Goal: Check status: Check status

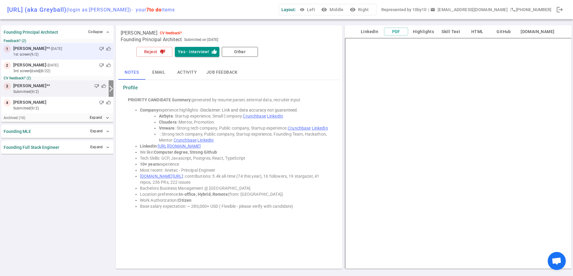
click at [67, 52] on small "1st Screen (9/2)" at bounding box center [62, 54] width 98 height 5
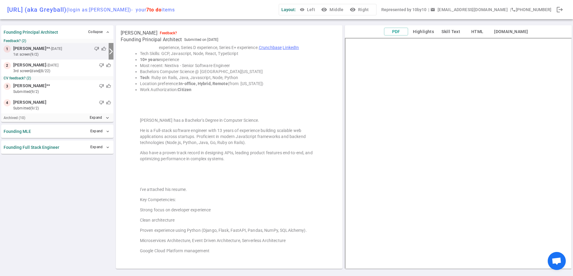
scroll to position [105, 0]
click at [90, 116] on button "Expand expand_more" at bounding box center [99, 117] width 23 height 9
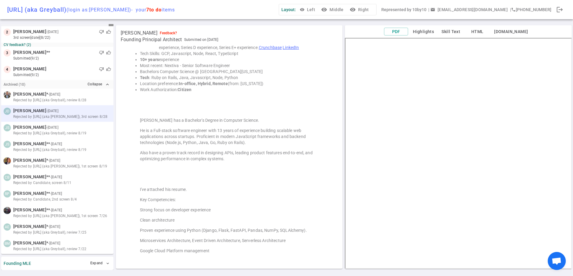
scroll to position [52, 0]
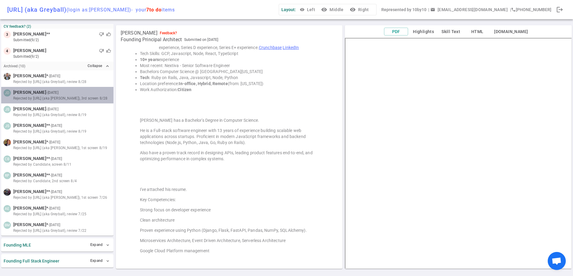
click at [69, 98] on span "Rejected by [URL] (aka [PERSON_NAME]), 3rd screen 8/28" at bounding box center [60, 98] width 94 height 5
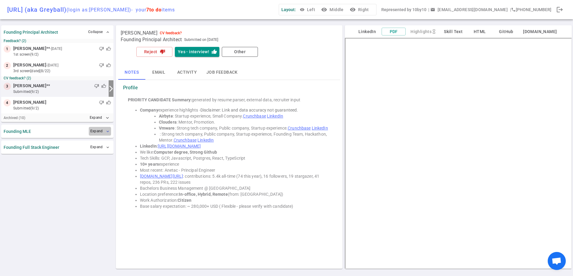
click at [103, 133] on button "Expand expand_more" at bounding box center [100, 131] width 22 height 9
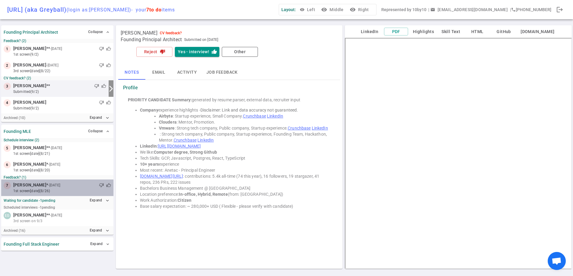
click at [76, 183] on div "thumb_down thumb_up" at bounding box center [86, 185] width 50 height 6
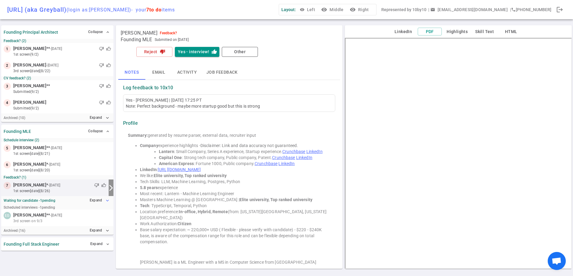
click at [95, 202] on button "Expand expand_more" at bounding box center [99, 200] width 23 height 9
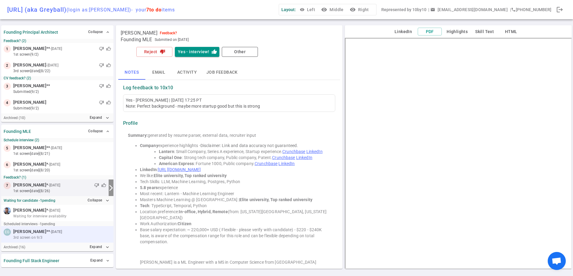
click at [55, 231] on small "- [DATE]" at bounding box center [56, 231] width 12 height 5
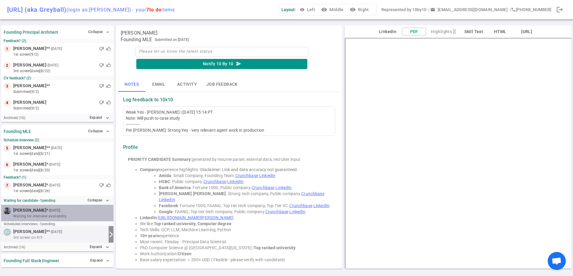
click at [30, 215] on span "Waiting for interview availability" at bounding box center [39, 216] width 53 height 5
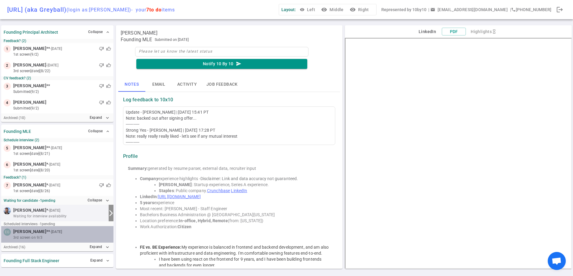
click at [24, 229] on span "[PERSON_NAME]" at bounding box center [29, 232] width 33 height 6
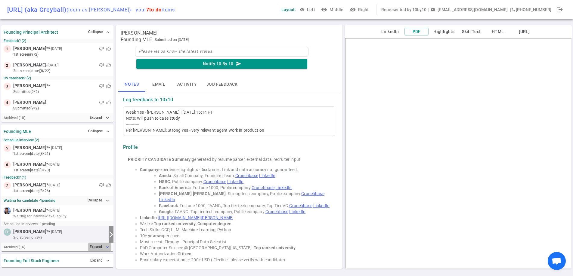
click at [99, 245] on button "Expand expand_more" at bounding box center [99, 247] width 23 height 9
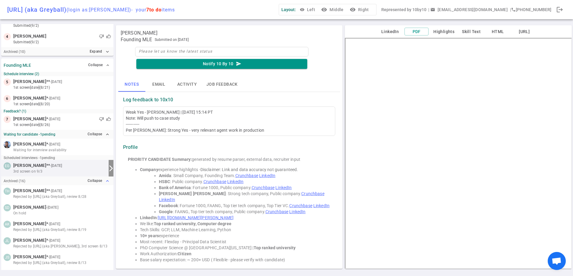
scroll to position [67, 0]
click at [73, 193] on span "Rejected by [URL] (aka Greyball), review 8/28" at bounding box center [49, 195] width 73 height 5
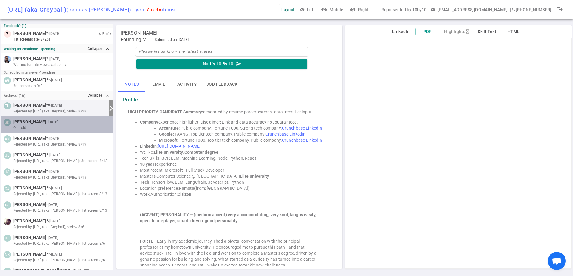
click at [63, 128] on div "On hold" at bounding box center [62, 127] width 98 height 5
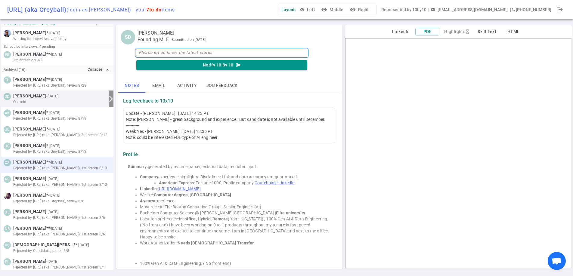
scroll to position [178, 0]
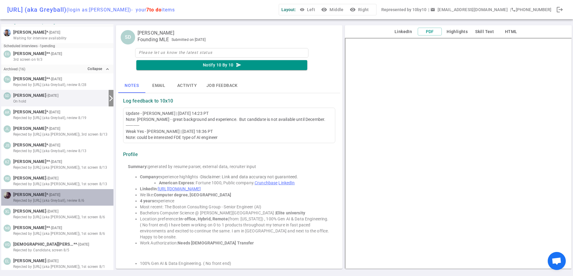
click at [65, 201] on span "Rejected by [URL] (aka Greyball), review 8/6" at bounding box center [48, 200] width 71 height 5
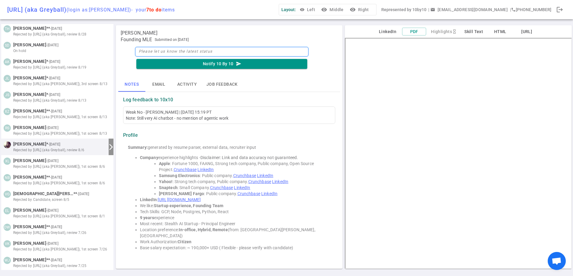
scroll to position [264, 0]
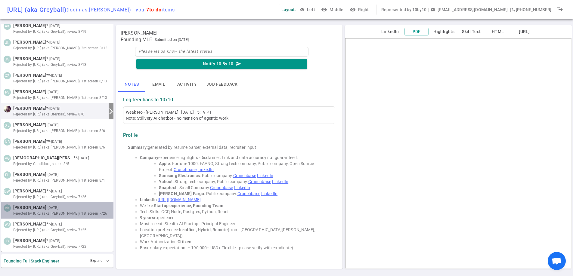
click at [65, 202] on div "VK [PERSON_NAME] - [DATE] Rejected by [URL] (aka Greyball), 1st screen 7/26" at bounding box center [57, 210] width 112 height 17
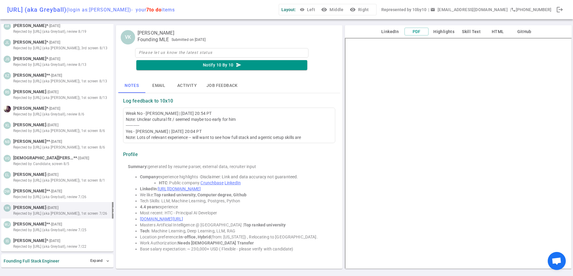
click at [60, 255] on div "Founding Full Stack Engineer Expand expand_more" at bounding box center [57, 261] width 112 height 14
click at [88, 257] on div "Founding Full Stack Engineer Expand expand_more" at bounding box center [57, 261] width 112 height 14
click at [94, 258] on button "Expand expand_more" at bounding box center [100, 261] width 22 height 9
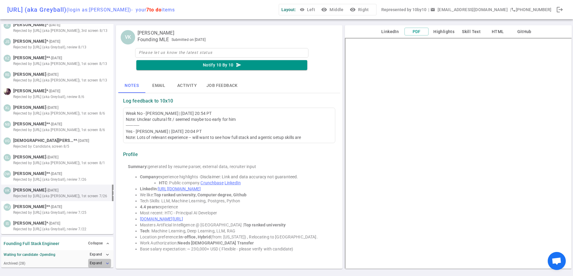
click at [94, 264] on button "Expand expand_more" at bounding box center [99, 263] width 23 height 9
click at [98, 250] on button "Expand expand_less" at bounding box center [99, 254] width 23 height 9
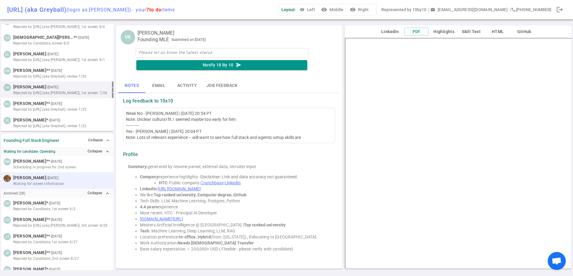
click at [71, 178] on div at bounding box center [85, 178] width 51 height 6
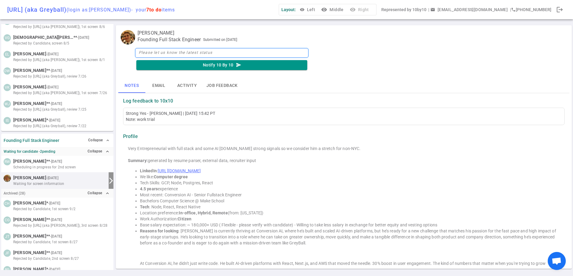
scroll to position [419, 0]
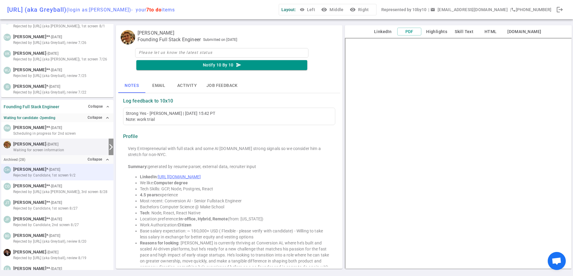
click at [73, 178] on span "Rejected by Candidate, 1st screen 9/2" at bounding box center [44, 175] width 62 height 5
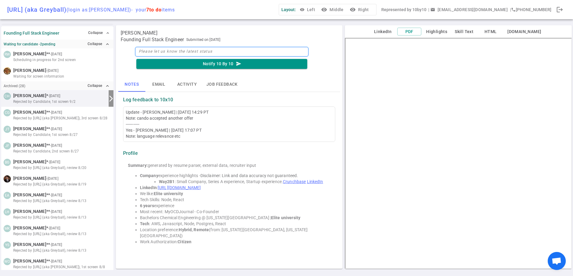
scroll to position [497, 0]
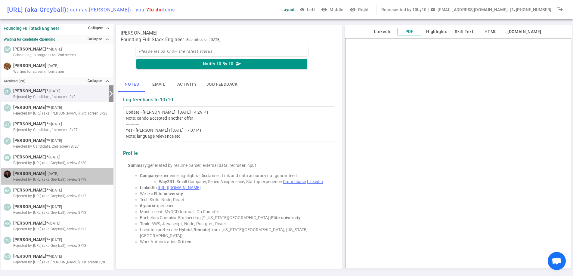
click at [73, 178] on span "Rejected by [URL] (aka Greyball), review 8/19" at bounding box center [49, 179] width 73 height 5
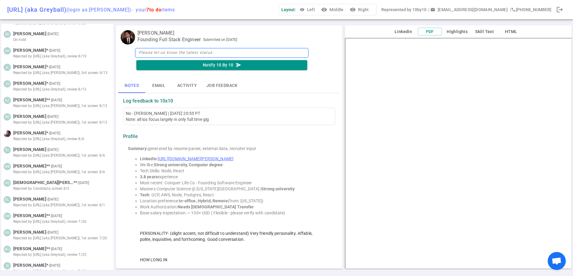
scroll to position [0, 0]
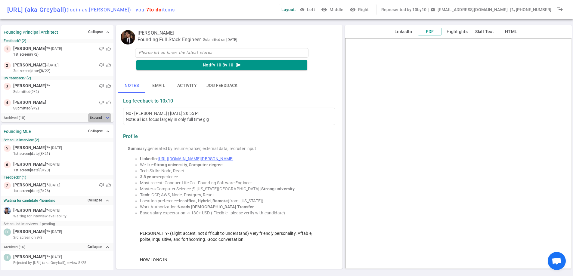
click at [94, 121] on button "Expand expand_more" at bounding box center [99, 117] width 23 height 9
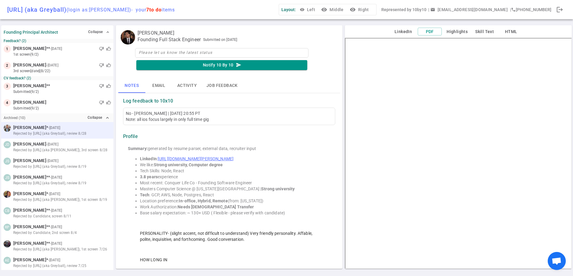
click at [82, 131] on span "Rejected by [URL] (aka Greyball), review 8/28" at bounding box center [49, 133] width 73 height 5
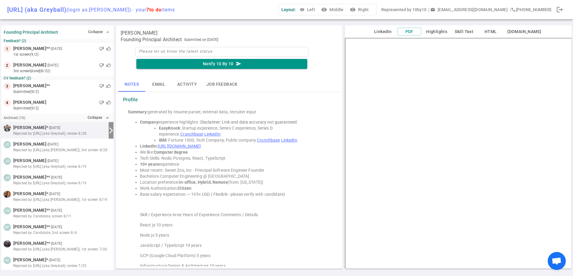
click at [201, 144] on link "[URL][DOMAIN_NAME]" at bounding box center [179, 146] width 43 height 5
click at [66, 146] on div at bounding box center [85, 144] width 51 height 6
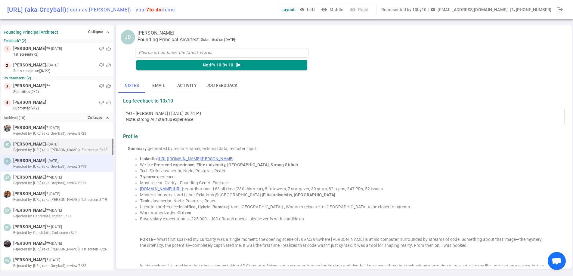
click at [62, 161] on div at bounding box center [85, 161] width 51 height 6
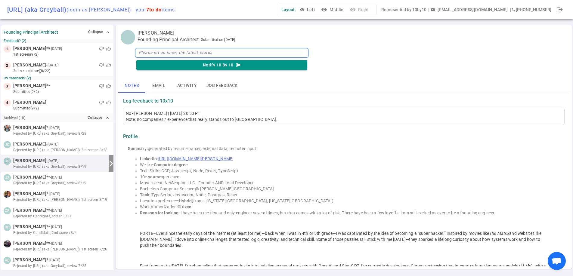
scroll to position [17, 0]
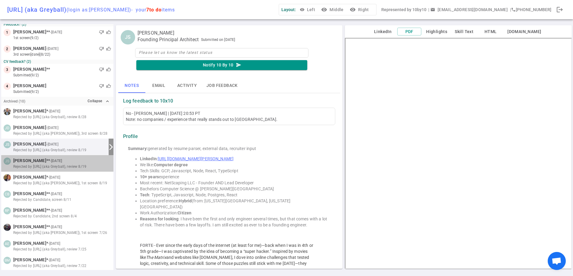
click at [63, 161] on div at bounding box center [87, 161] width 48 height 6
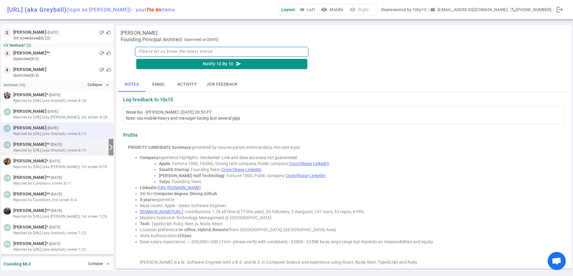
scroll to position [33, 0]
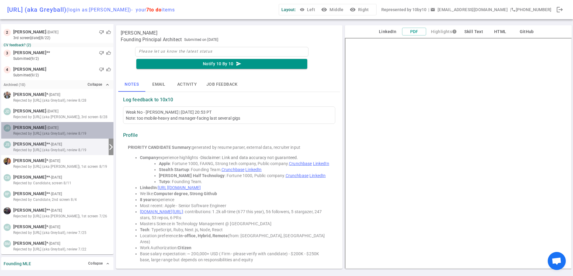
click at [61, 133] on span "Rejected by [URL] (aka Greyball), review 8/19" at bounding box center [49, 133] width 73 height 5
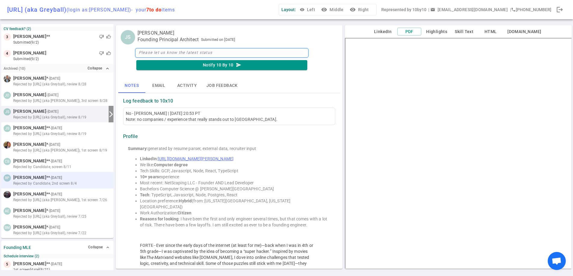
scroll to position [53, 0]
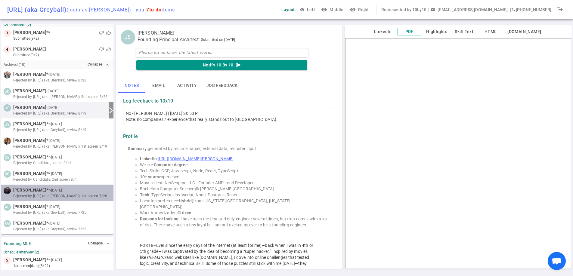
click at [75, 199] on div "[PERSON_NAME] ** - [DATE] Rejected by [URL] (aka [PERSON_NAME]), 1st screen 7/26" at bounding box center [57, 193] width 112 height 17
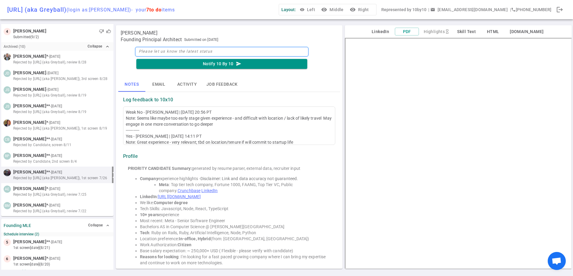
scroll to position [99, 0]
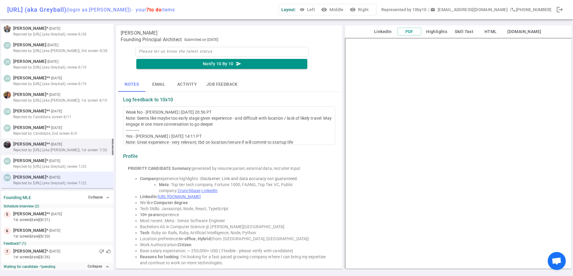
click at [72, 176] on div at bounding box center [86, 177] width 50 height 6
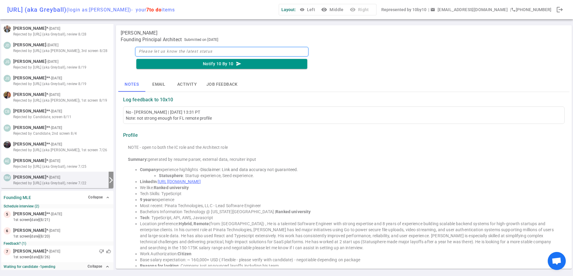
scroll to position [132, 0]
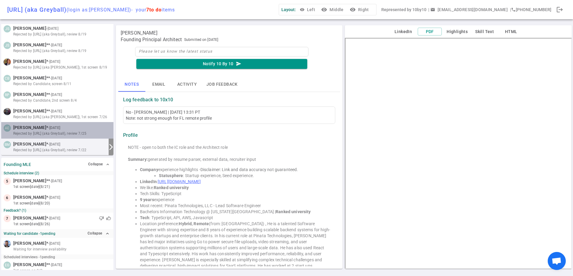
click at [60, 128] on small "- [DATE]" at bounding box center [54, 127] width 12 height 5
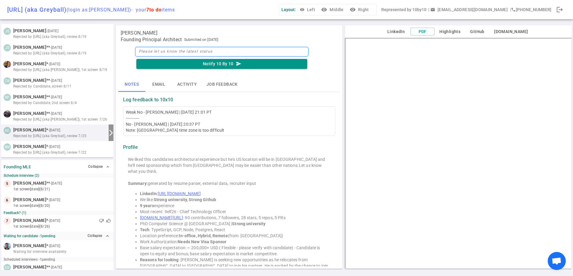
scroll to position [130, 0]
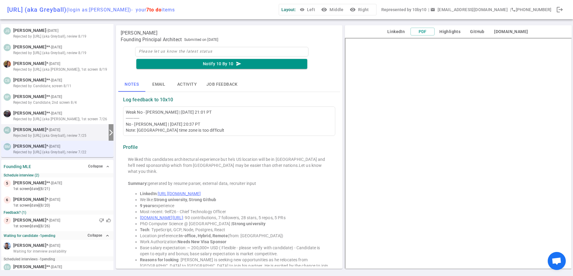
click at [67, 142] on div "BM [PERSON_NAME] * - [DATE] Rejected by [URL] (aka Greyball), review 7/22" at bounding box center [57, 149] width 112 height 17
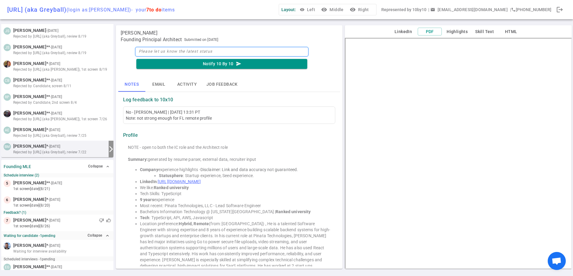
scroll to position [132, 0]
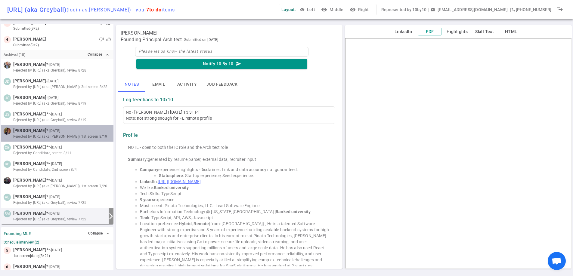
click at [61, 131] on div at bounding box center [86, 131] width 50 height 6
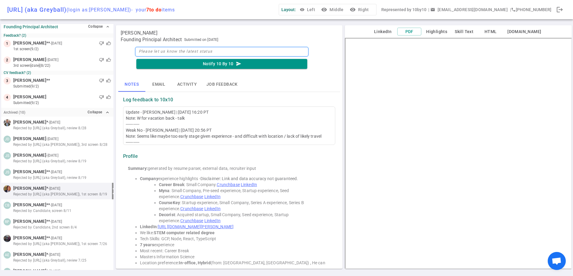
scroll to position [0, 0]
